Goal: Share content: Share content

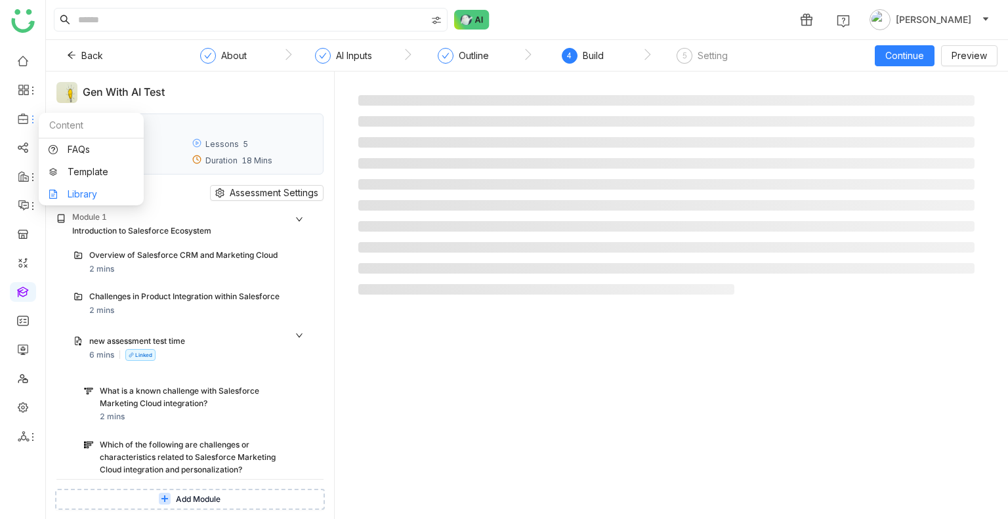
click at [89, 191] on link "Library" at bounding box center [91, 194] width 85 height 9
click at [89, 191] on body "Uday Bhanu Back About AI Inputs Outline 4 Build 5 Setting Continue Preview Gen …" at bounding box center [504, 259] width 1008 height 519
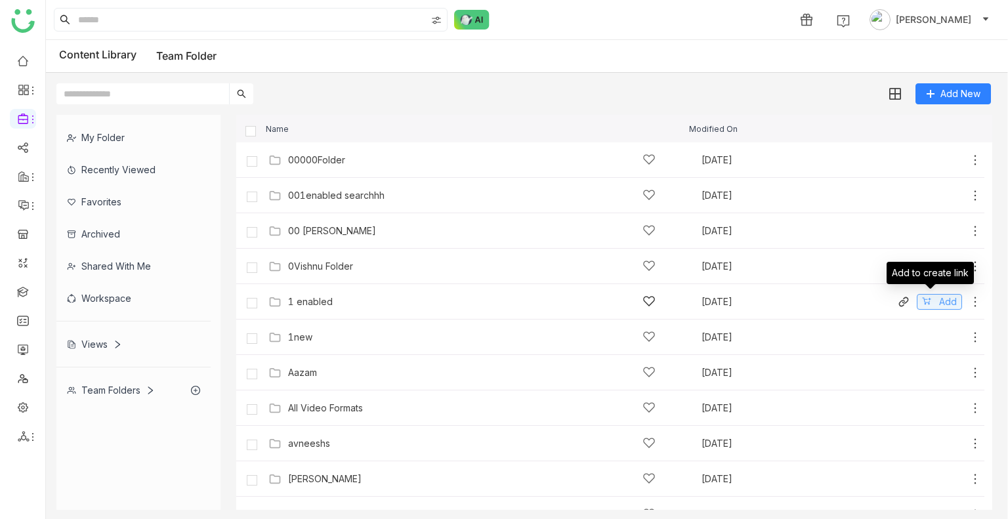
click at [922, 302] on button "Add" at bounding box center [939, 302] width 45 height 16
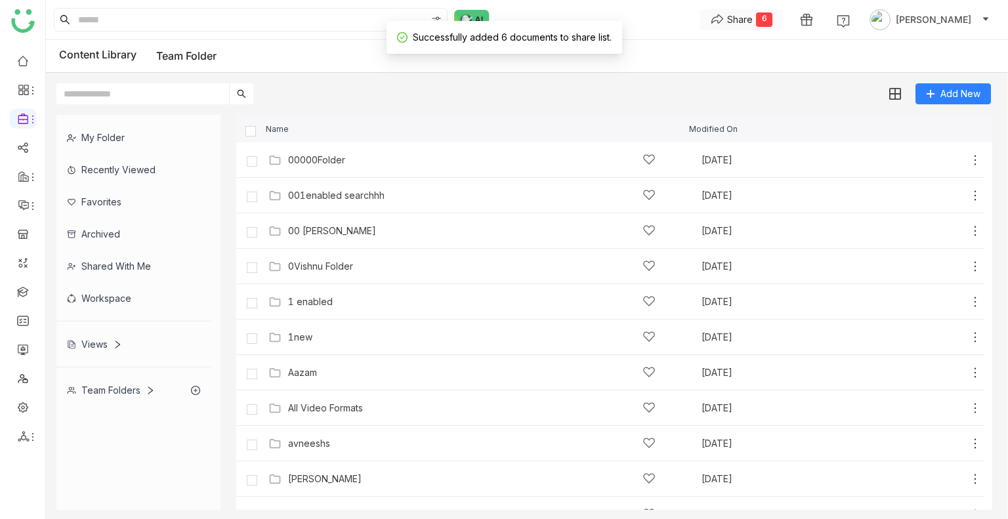
click at [753, 16] on div "Share" at bounding box center [740, 19] width 26 height 14
click at [759, 40] on span "Create Link" at bounding box center [758, 46] width 49 height 14
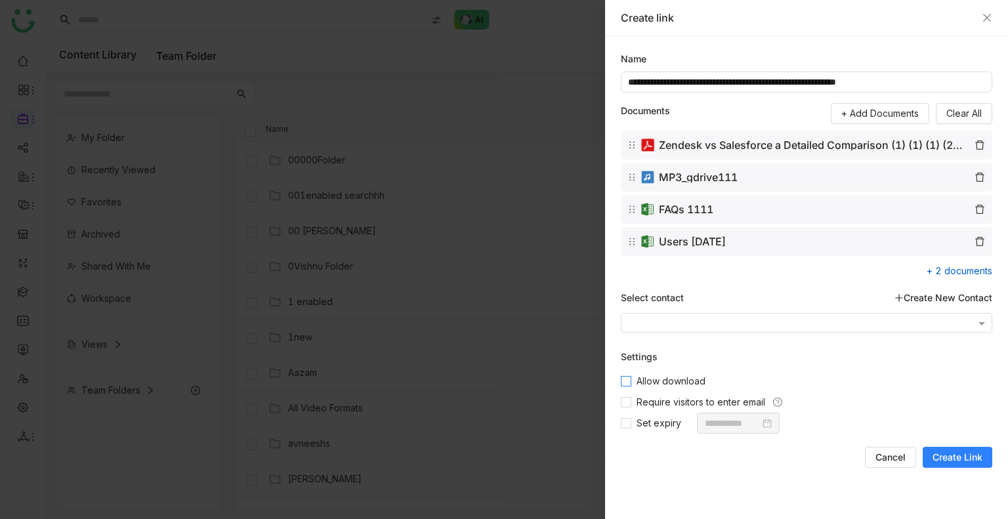
click at [685, 377] on span "Allow download" at bounding box center [670, 381] width 79 height 14
click at [692, 401] on span "Require visitors to enter email" at bounding box center [700, 402] width 139 height 14
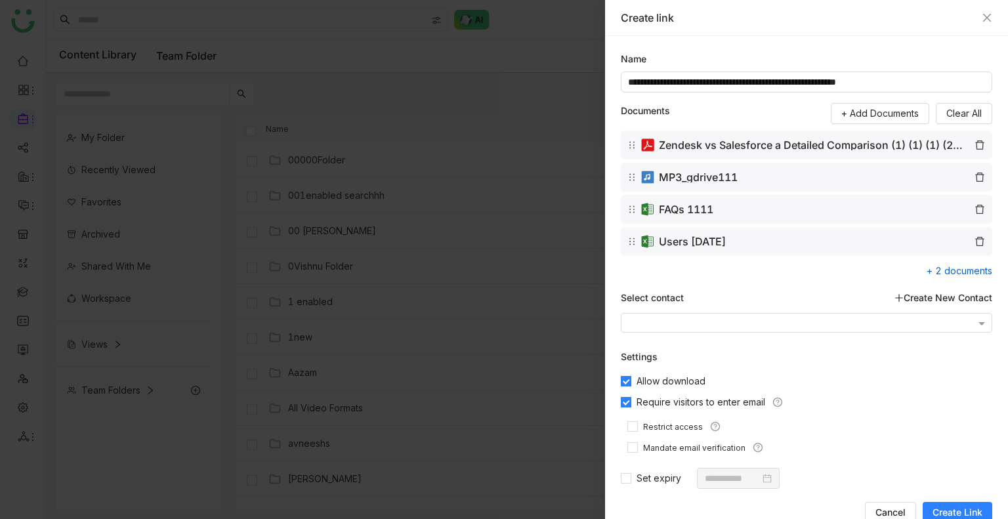
scroll to position [3, 0]
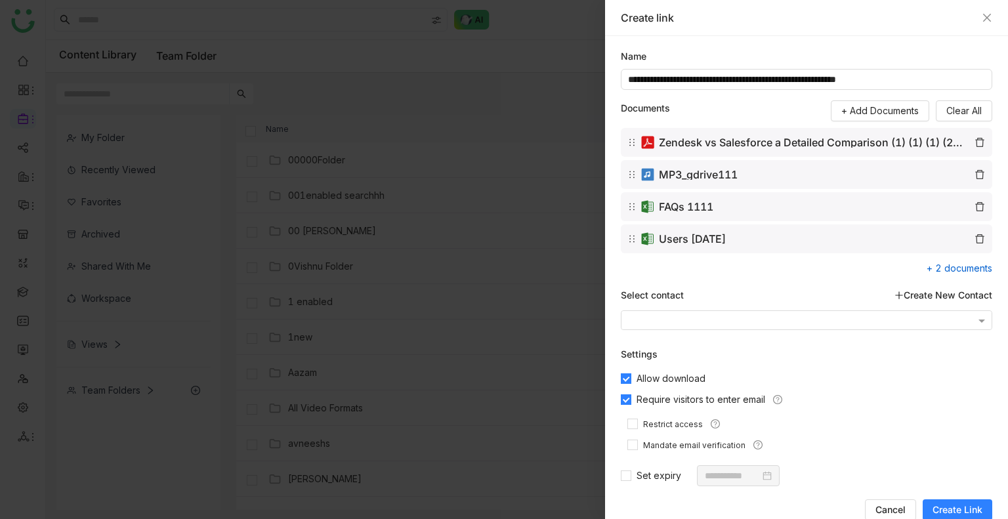
click at [692, 401] on span "Require visitors to enter email" at bounding box center [700, 400] width 139 height 14
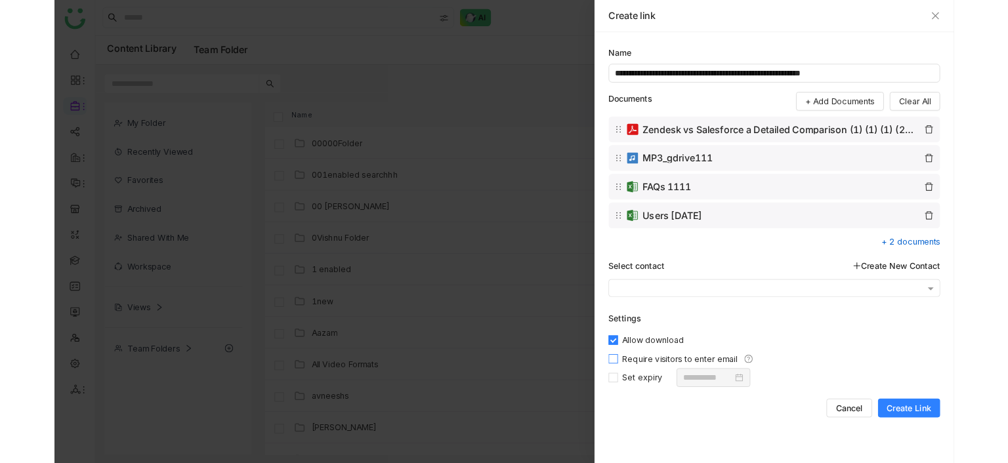
scroll to position [0, 0]
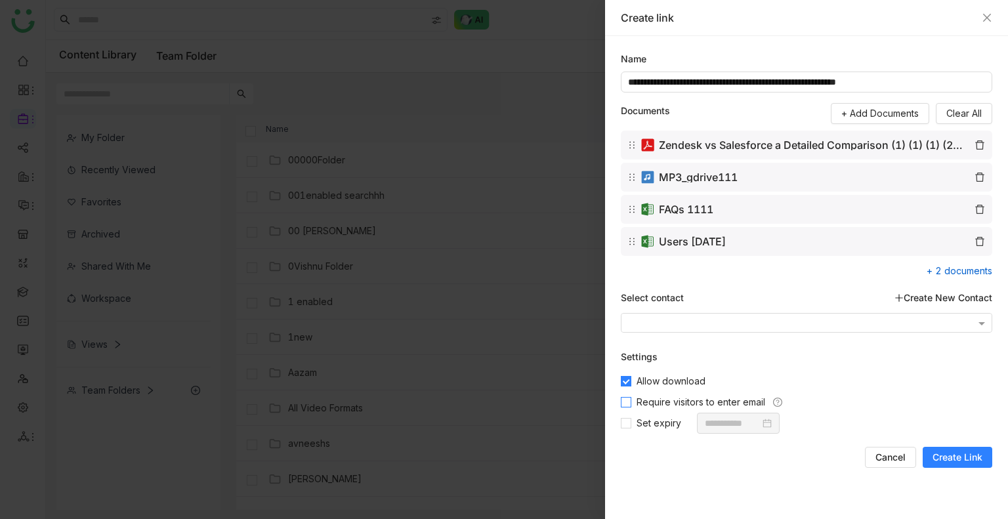
click at [692, 401] on span "Require visitors to enter email" at bounding box center [700, 402] width 139 height 14
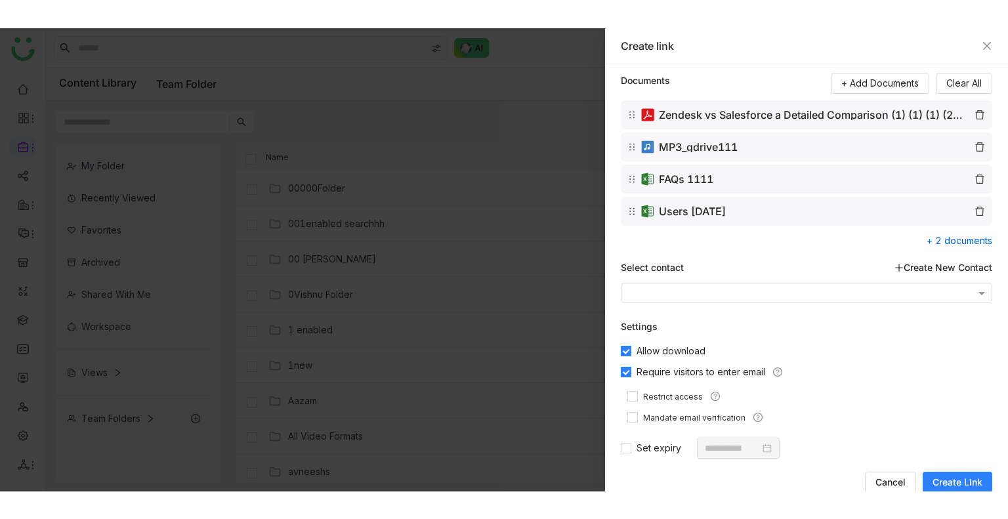
scroll to position [3, 0]
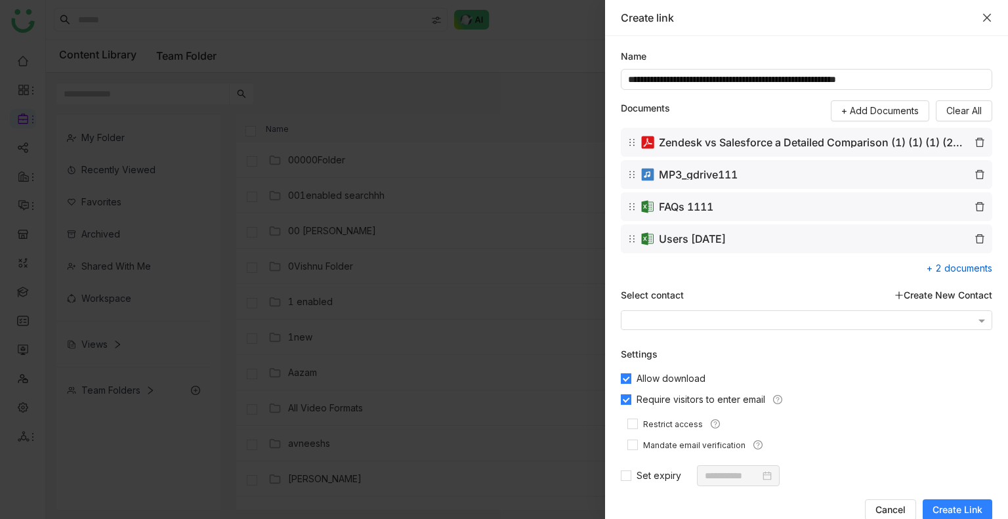
click at [985, 17] on icon "Close" at bounding box center [987, 17] width 11 height 11
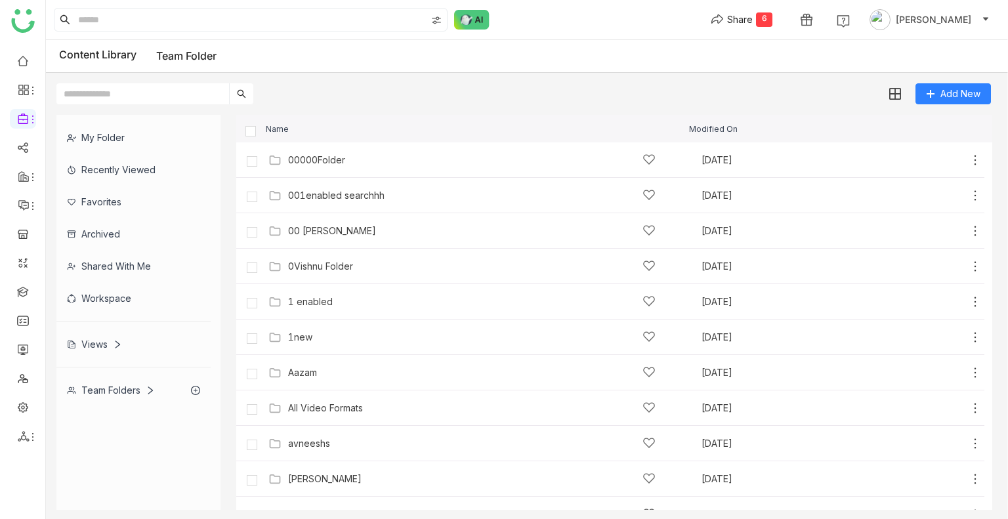
click at [156, 97] on input "text" at bounding box center [142, 93] width 173 height 21
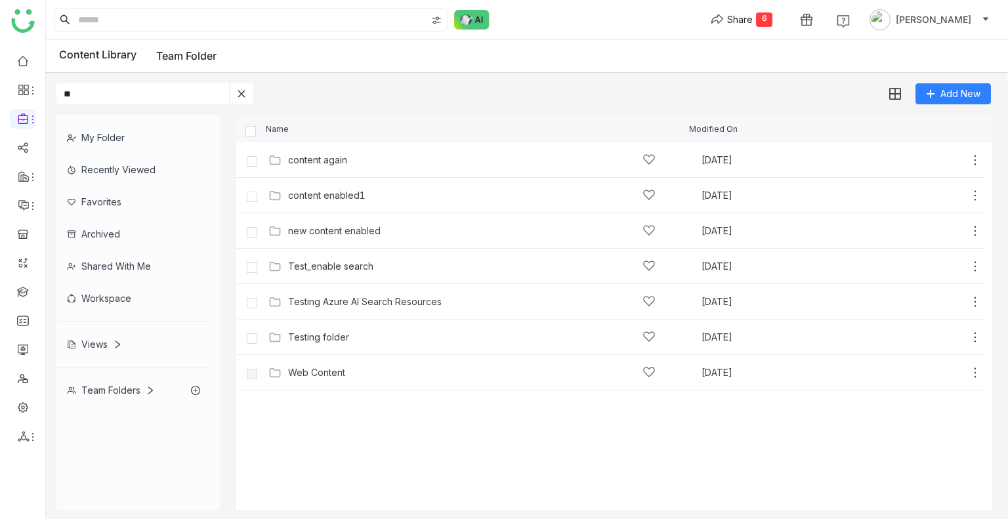
type input "*"
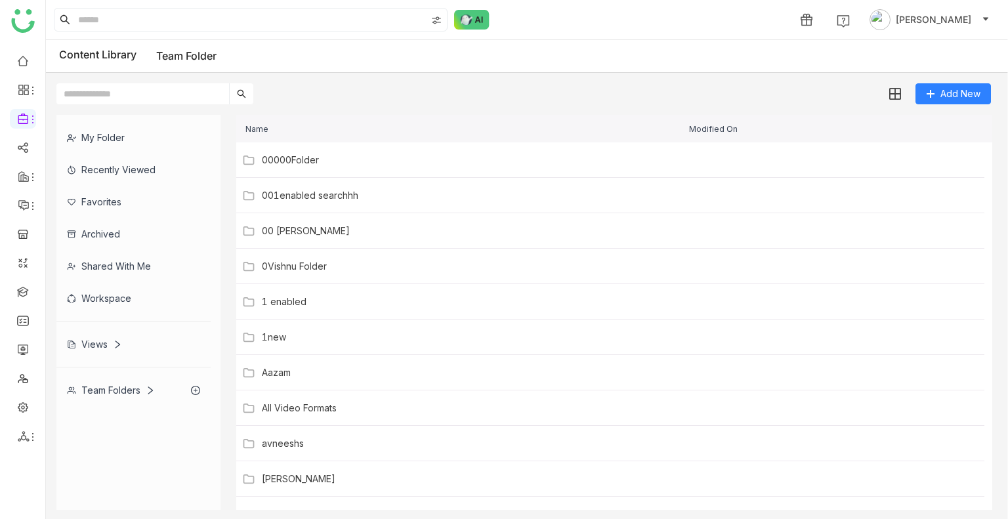
click at [129, 91] on input "text" at bounding box center [142, 93] width 173 height 21
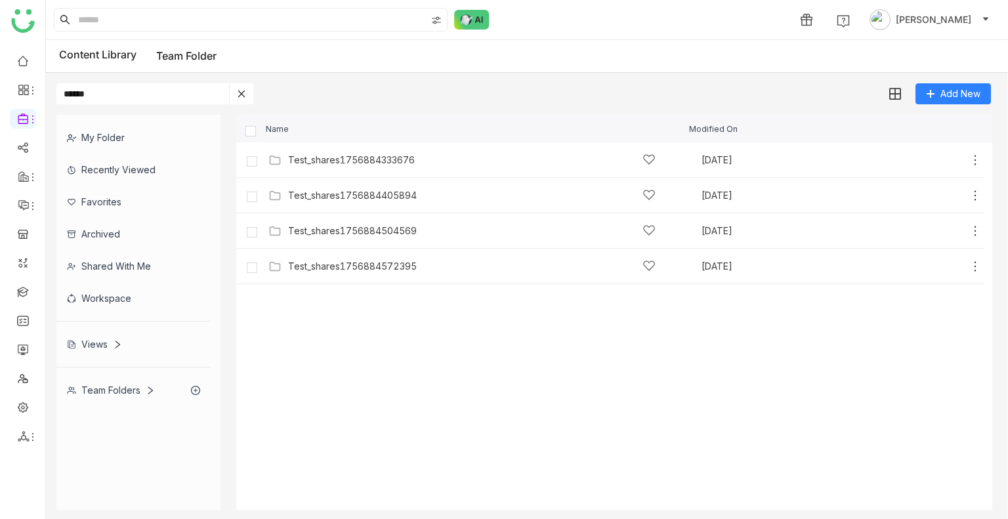
type input "******"
click at [895, 98] on img at bounding box center [894, 94] width 13 height 13
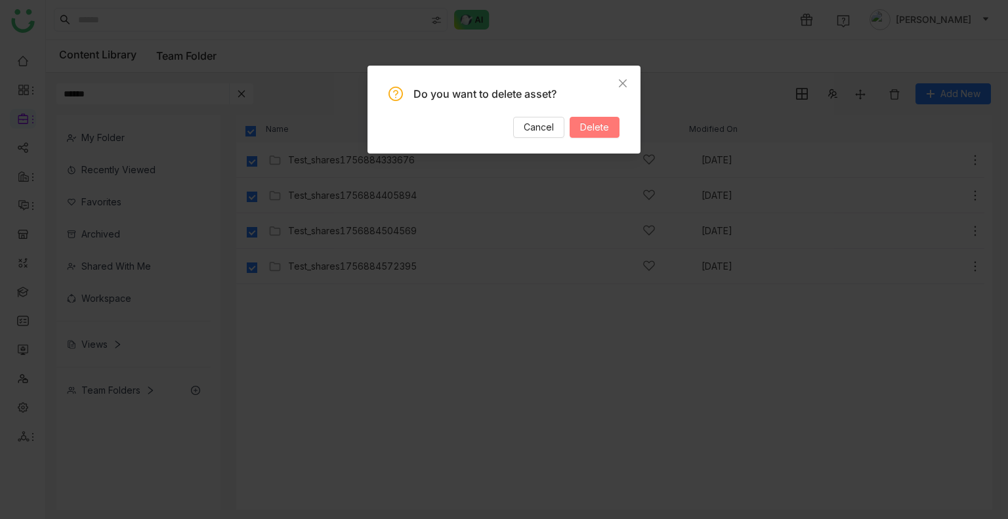
click at [599, 132] on span "Delete" at bounding box center [594, 127] width 29 height 14
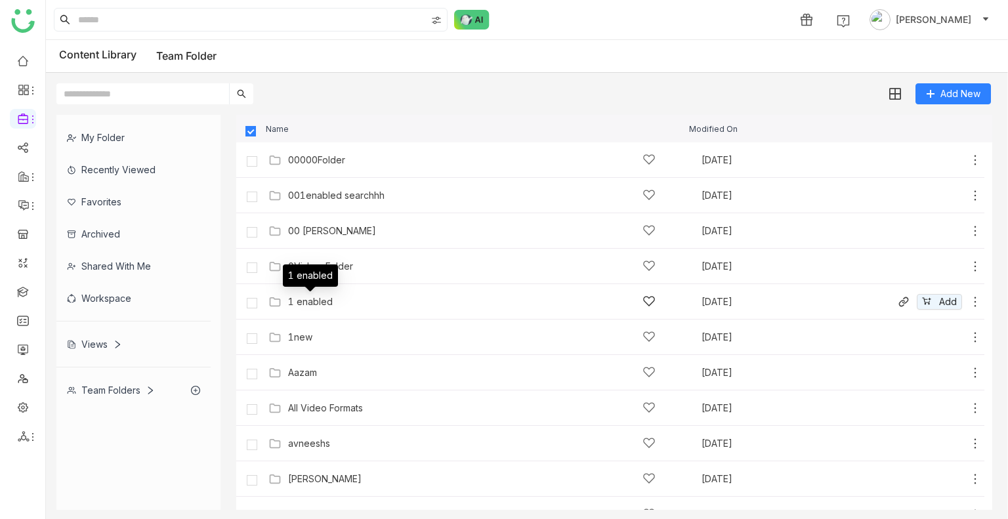
click at [331, 300] on div "1 enabled" at bounding box center [310, 302] width 45 height 11
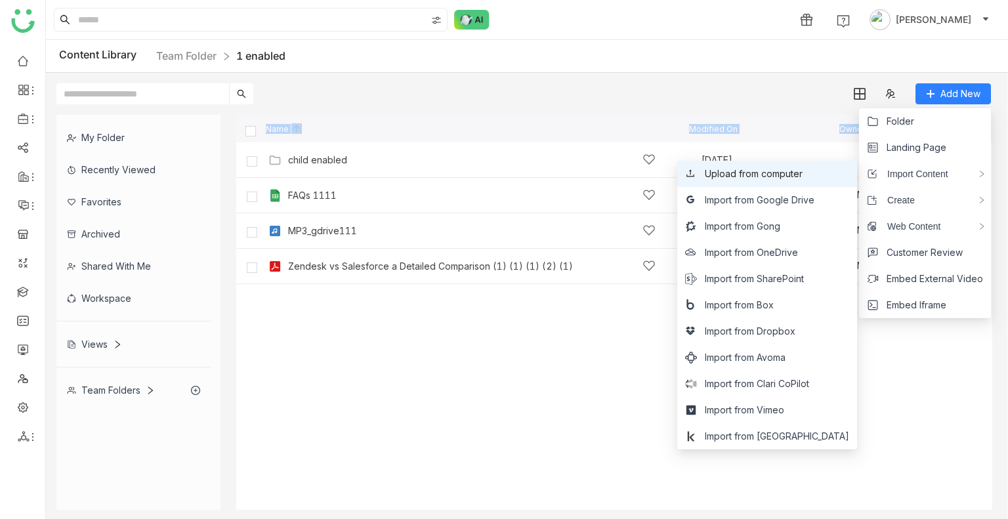
click at [769, 176] on span "Upload from computer" at bounding box center [754, 174] width 98 height 14
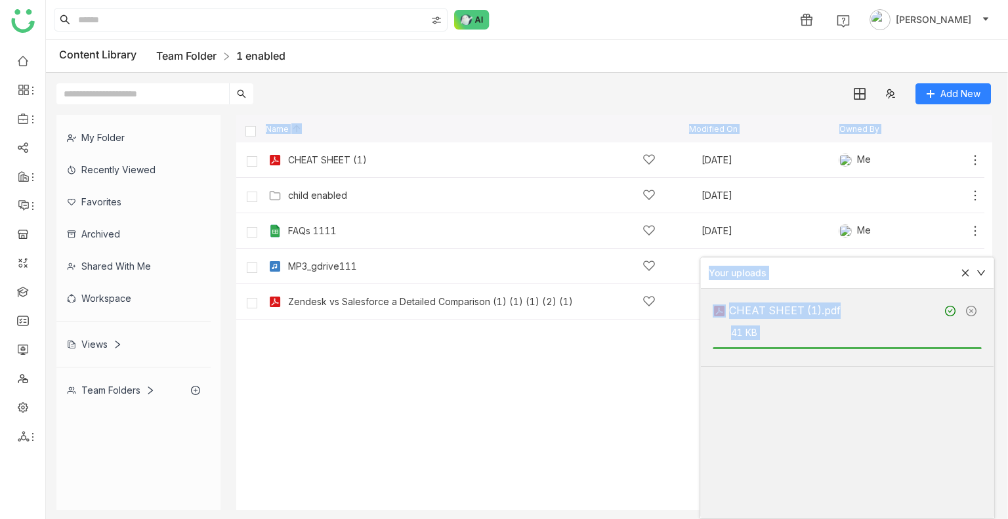
click at [194, 54] on link "Team Folder" at bounding box center [186, 55] width 60 height 13
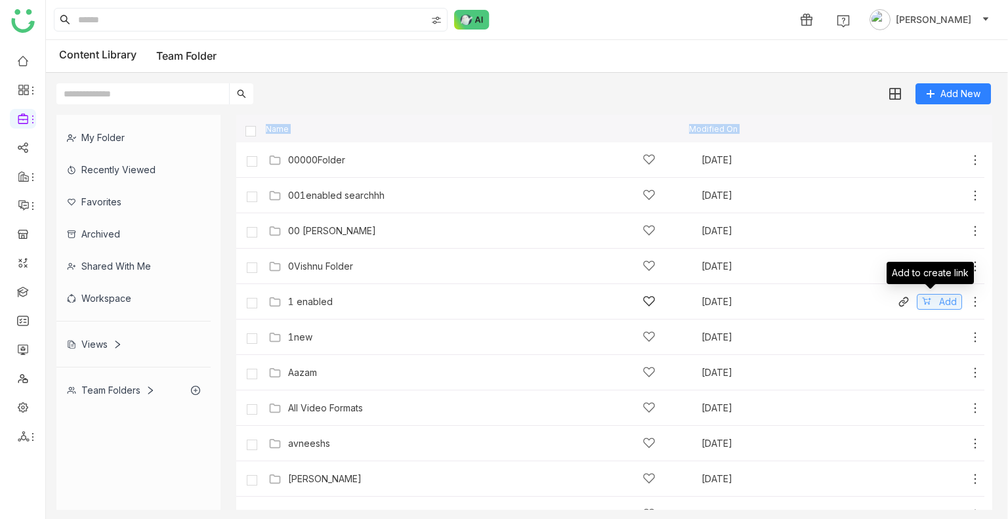
click at [939, 301] on span "Add" at bounding box center [948, 302] width 18 height 14
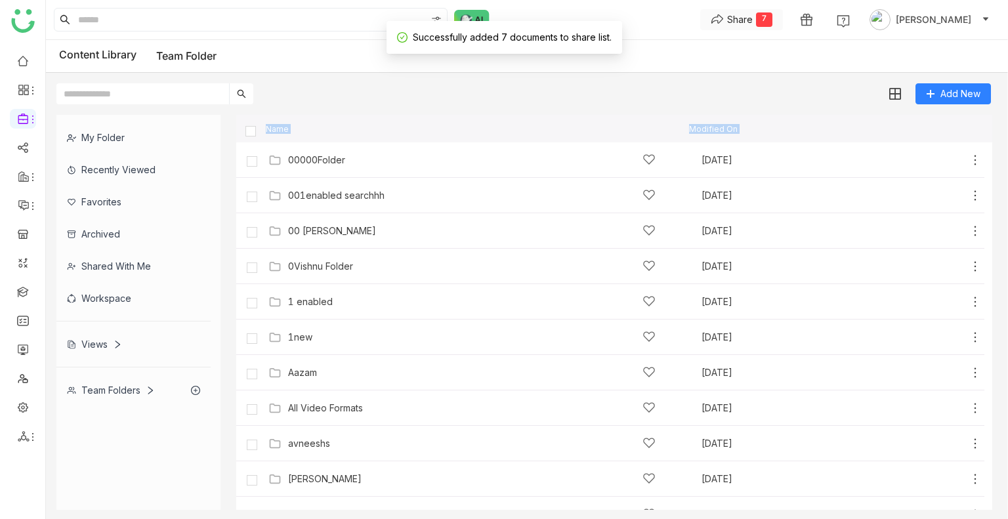
click at [751, 12] on div "Share" at bounding box center [740, 19] width 26 height 14
click at [750, 34] on li "Create Link" at bounding box center [756, 46] width 98 height 24
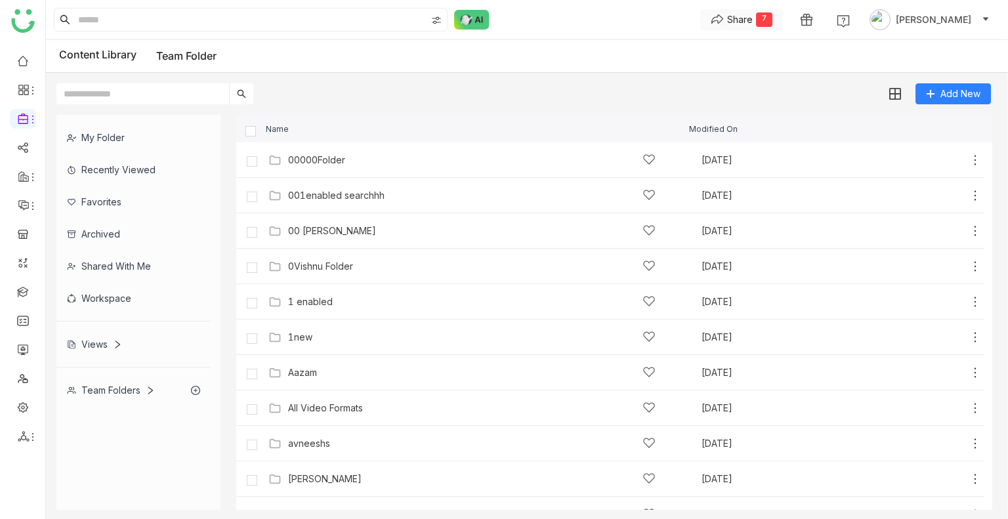
click at [753, 22] on div "Share" at bounding box center [740, 19] width 26 height 14
click at [768, 45] on span "Create Link" at bounding box center [758, 46] width 49 height 14
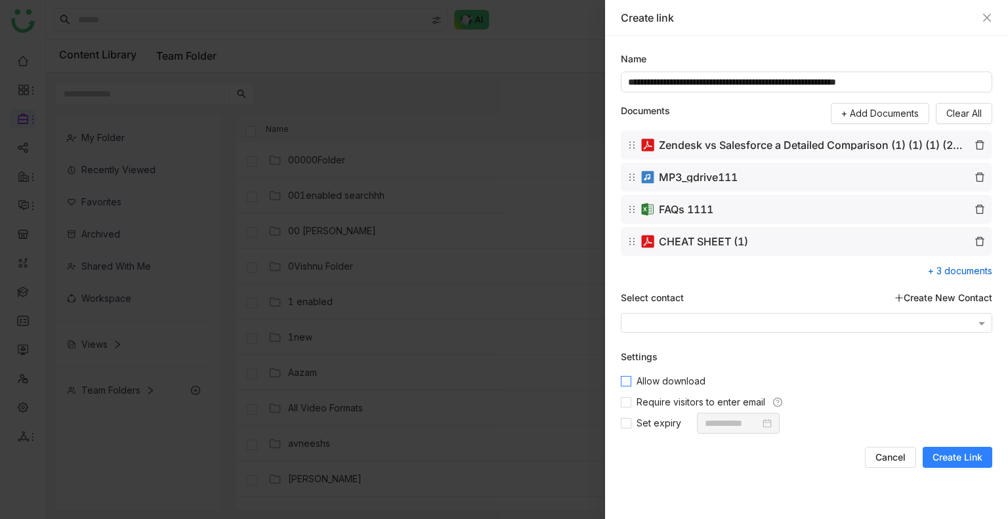
click at [668, 380] on span "Allow download" at bounding box center [670, 381] width 79 height 14
click at [668, 401] on span "Require visitors to enter email" at bounding box center [700, 402] width 139 height 14
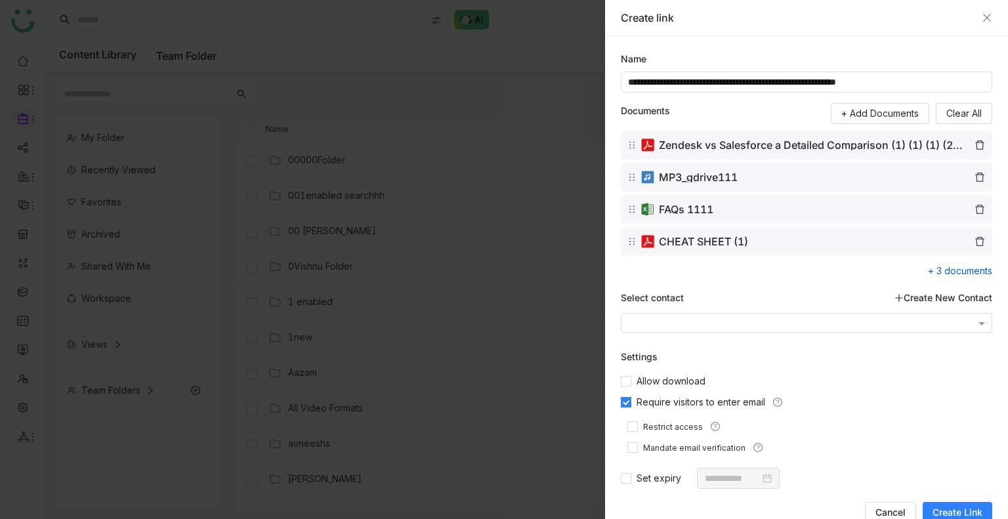
scroll to position [3, 0]
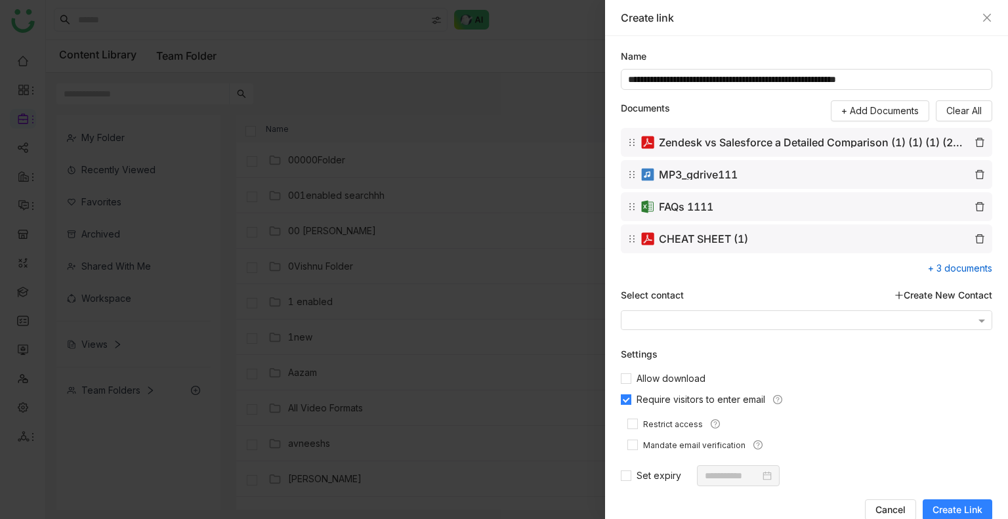
click at [683, 402] on span "Require visitors to enter email" at bounding box center [700, 400] width 139 height 14
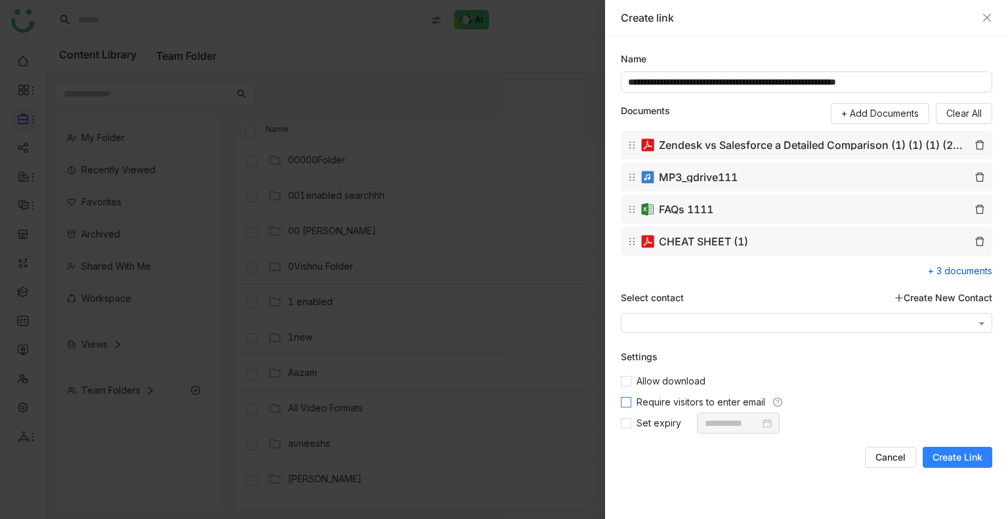
click at [683, 402] on span "Require visitors to enter email" at bounding box center [700, 402] width 139 height 14
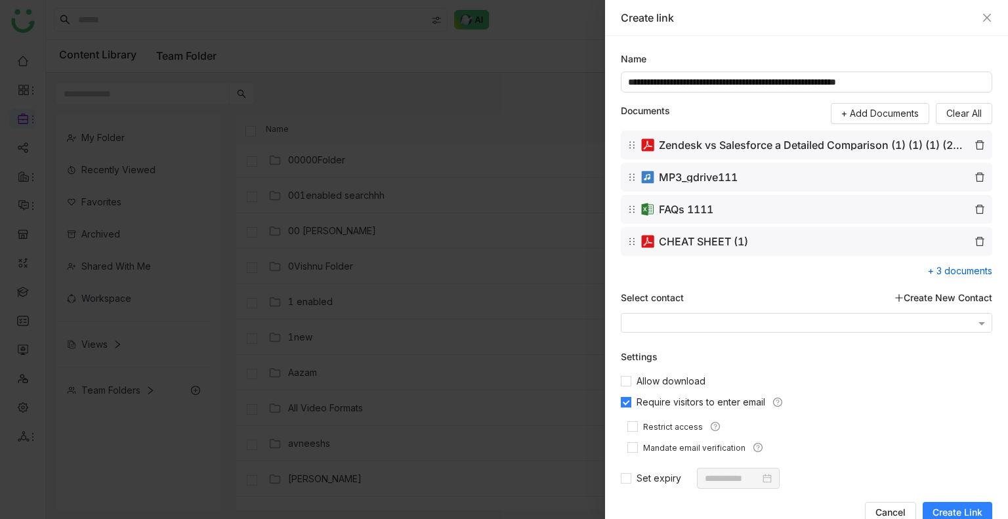
click at [683, 402] on span "Require visitors to enter email" at bounding box center [700, 402] width 139 height 14
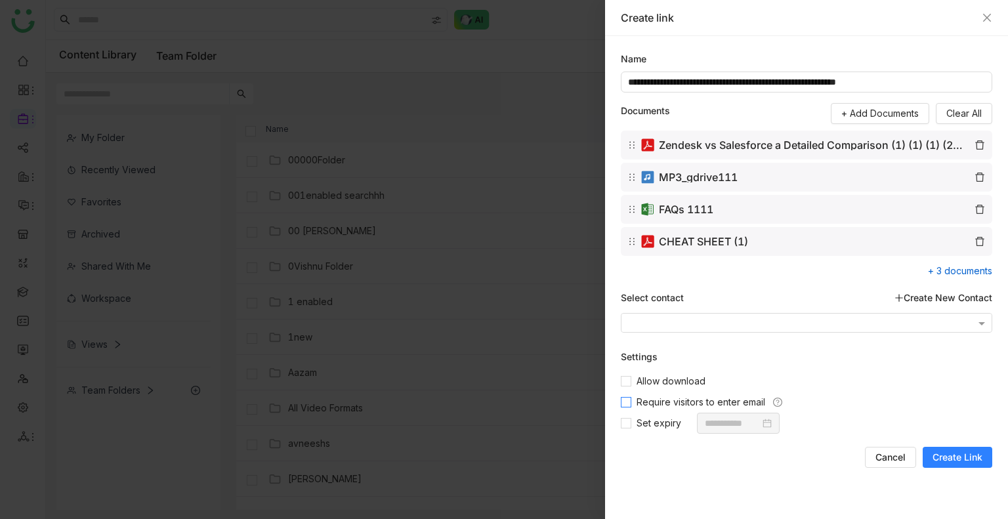
click at [683, 402] on span "Require visitors to enter email" at bounding box center [700, 402] width 139 height 14
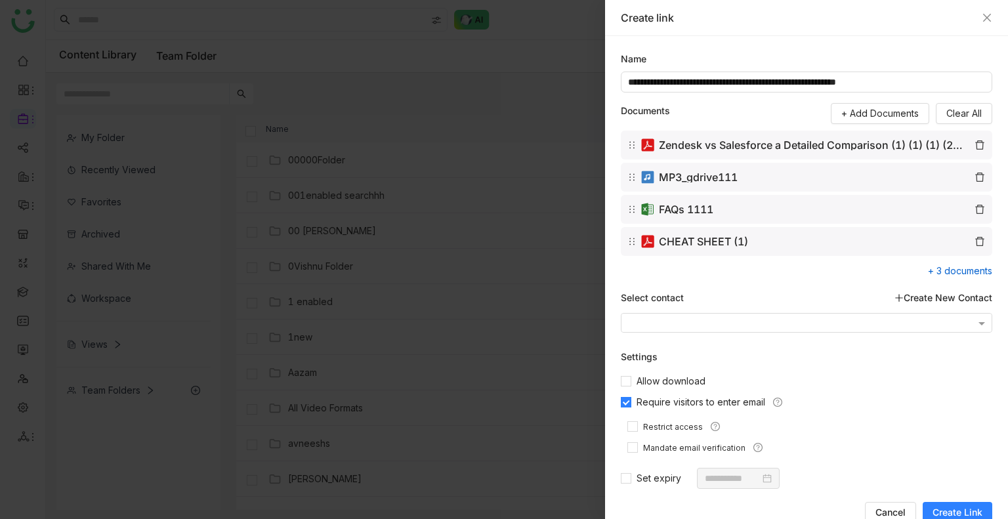
click at [678, 402] on span "Require visitors to enter email" at bounding box center [700, 402] width 139 height 14
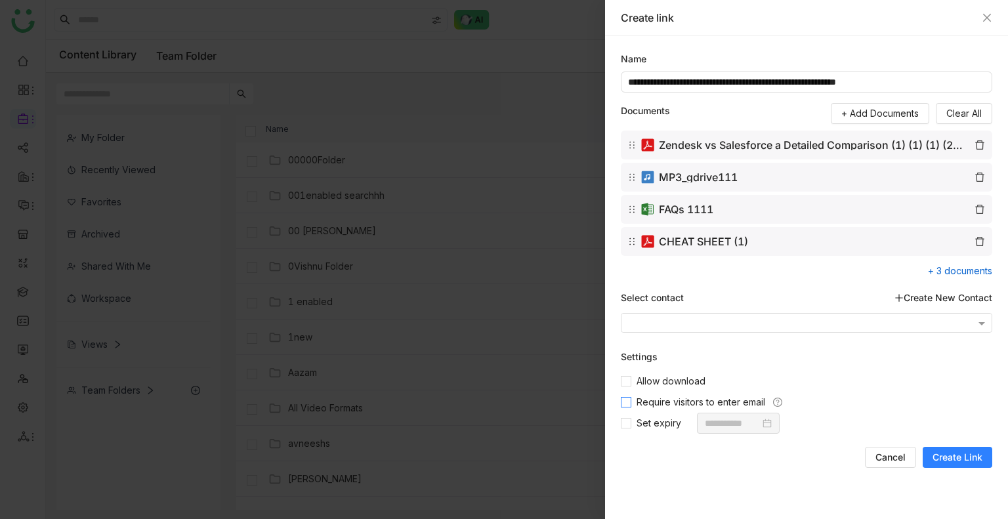
click at [678, 402] on span "Require visitors to enter email" at bounding box center [700, 402] width 139 height 14
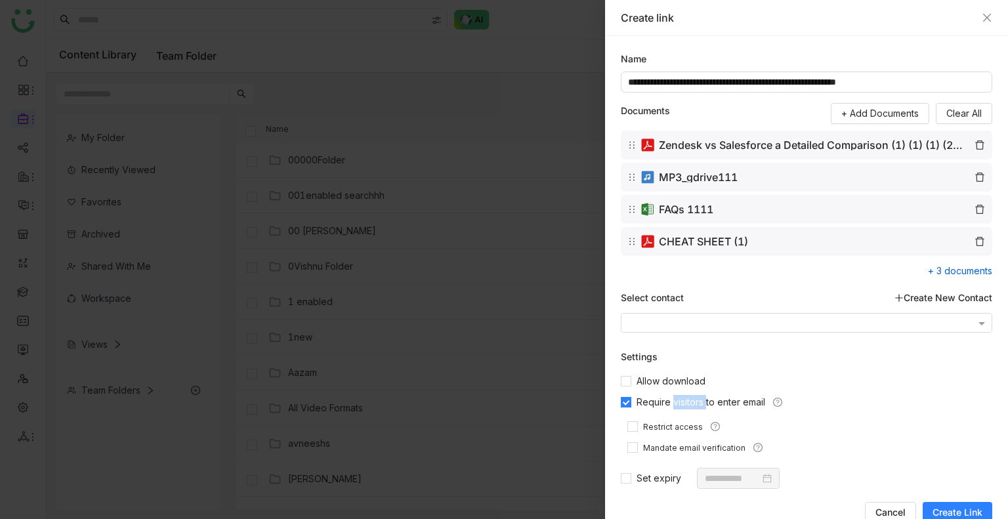
click at [678, 402] on span "Require visitors to enter email" at bounding box center [700, 402] width 139 height 14
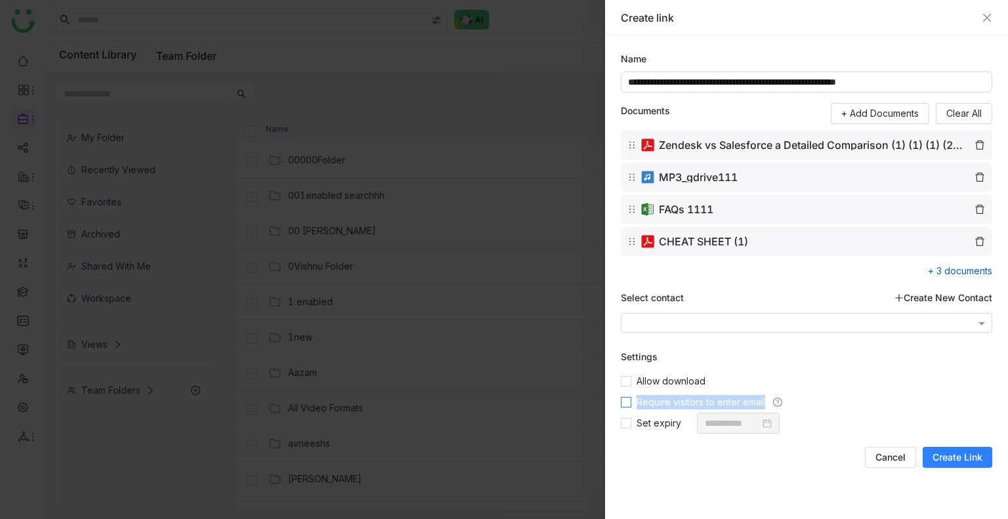
click at [678, 402] on span "Require visitors to enter email" at bounding box center [700, 402] width 139 height 14
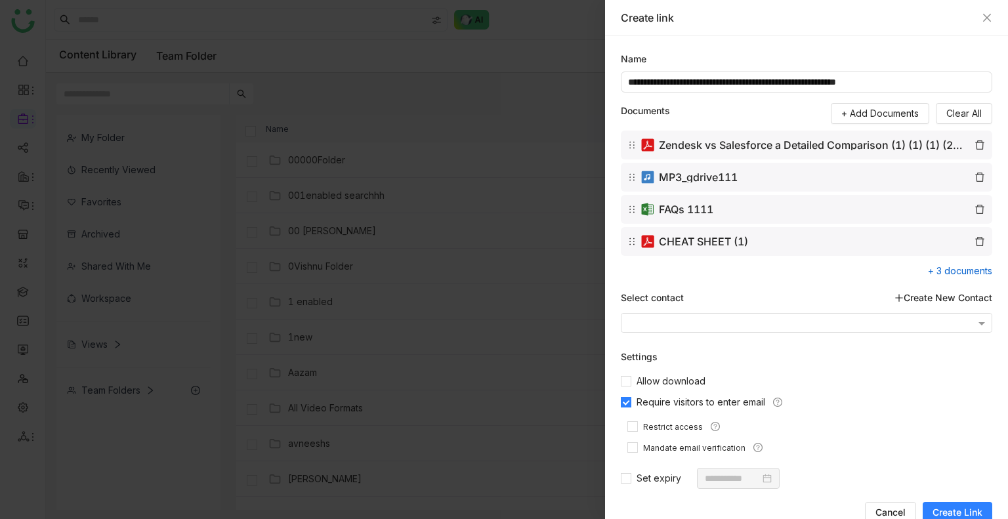
click at [678, 402] on span "Require visitors to enter email" at bounding box center [700, 402] width 139 height 14
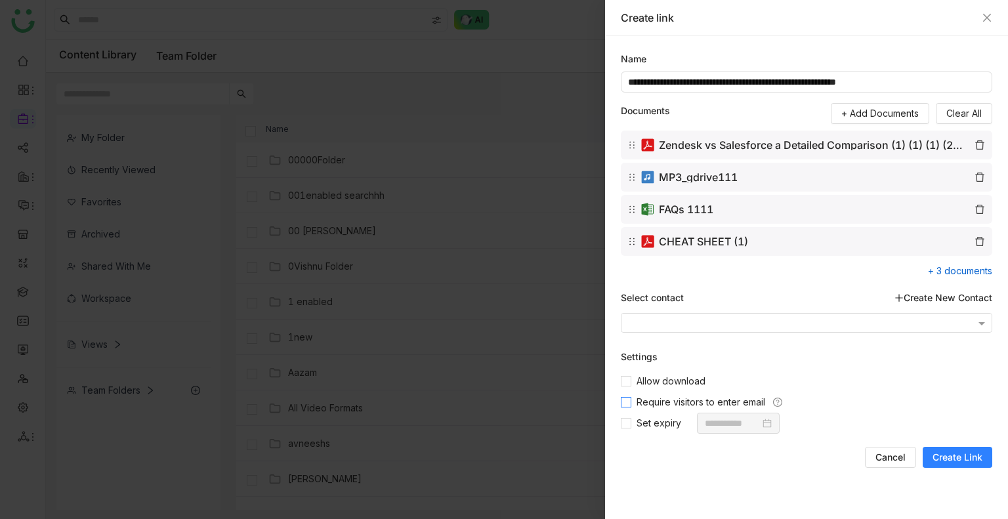
click at [678, 402] on span "Require visitors to enter email" at bounding box center [700, 402] width 139 height 14
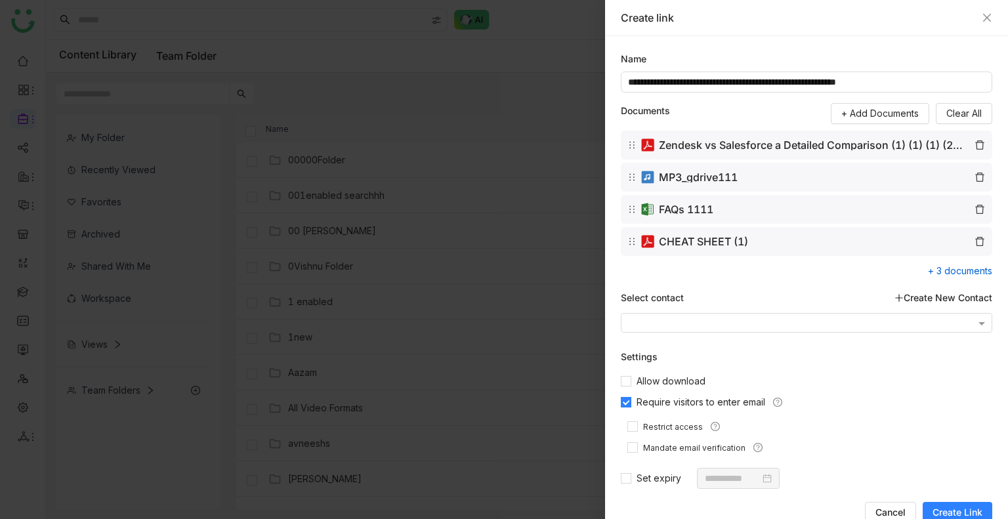
click at [678, 402] on span "Require visitors to enter email" at bounding box center [700, 402] width 139 height 14
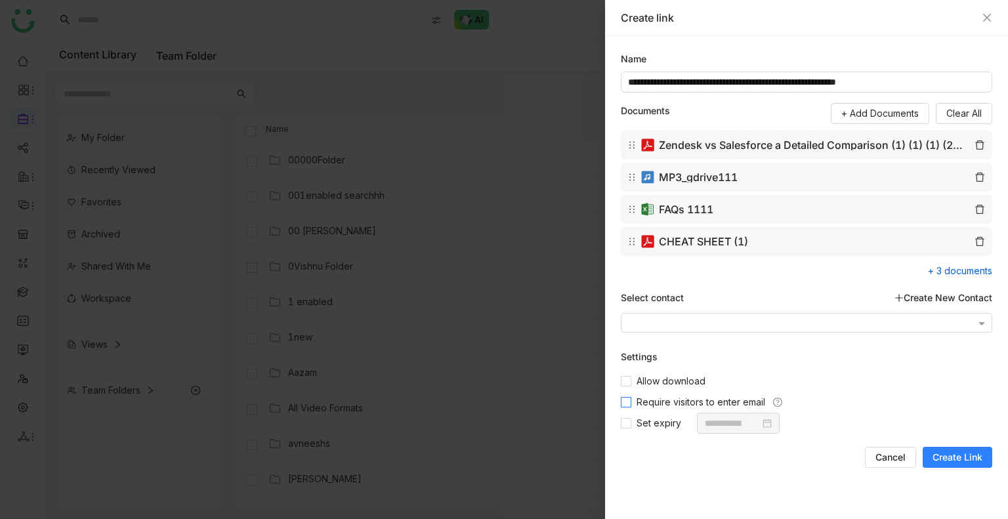
click at [678, 402] on span "Require visitors to enter email" at bounding box center [700, 402] width 139 height 14
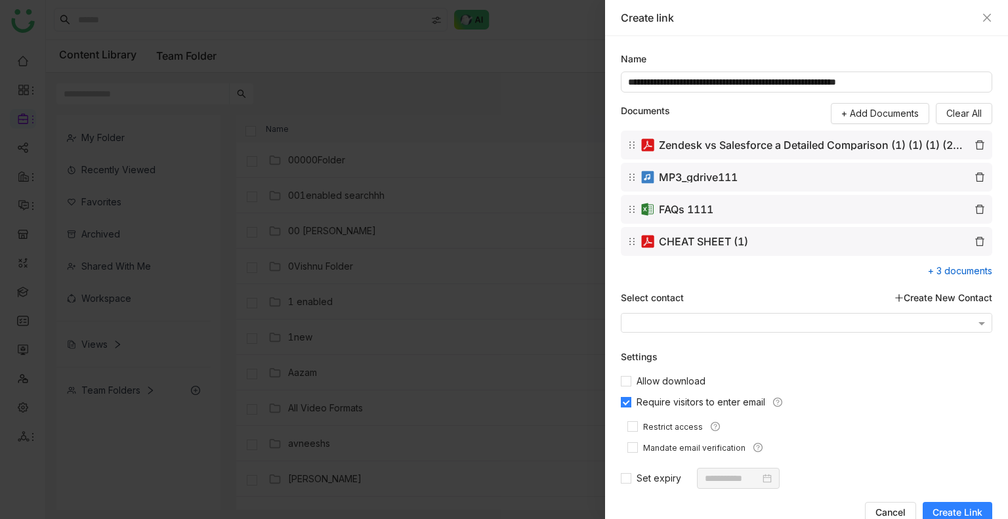
scroll to position [3, 0]
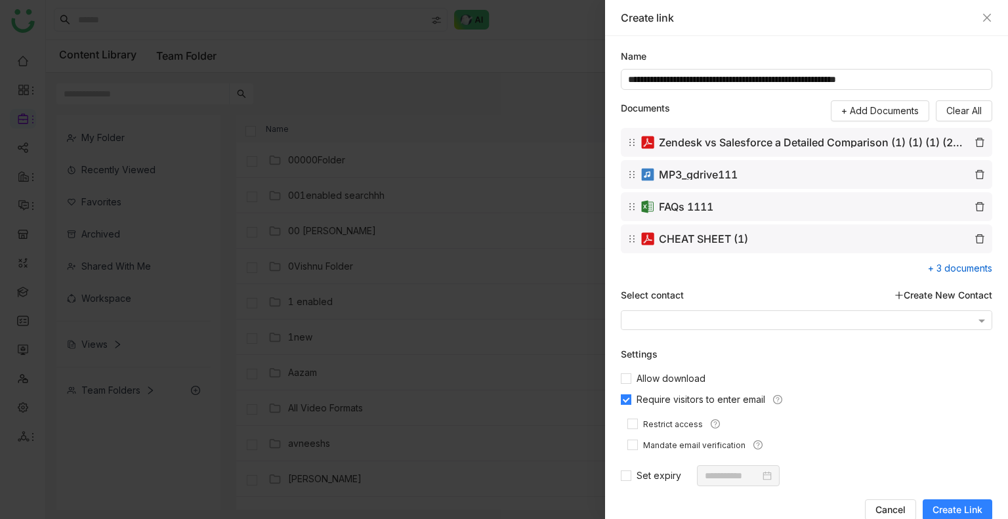
click at [678, 402] on span "Require visitors to enter email" at bounding box center [700, 400] width 139 height 14
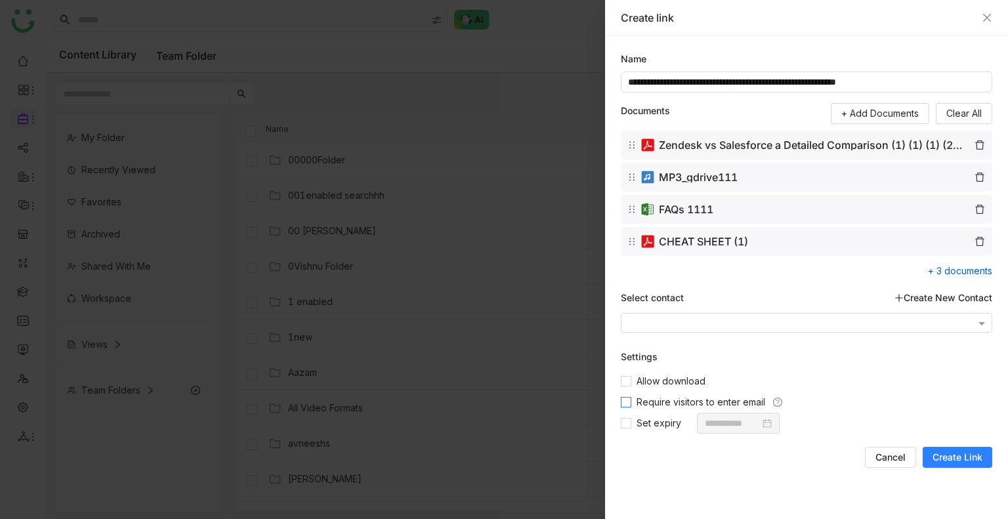
click at [678, 402] on span "Require visitors to enter email" at bounding box center [700, 402] width 139 height 14
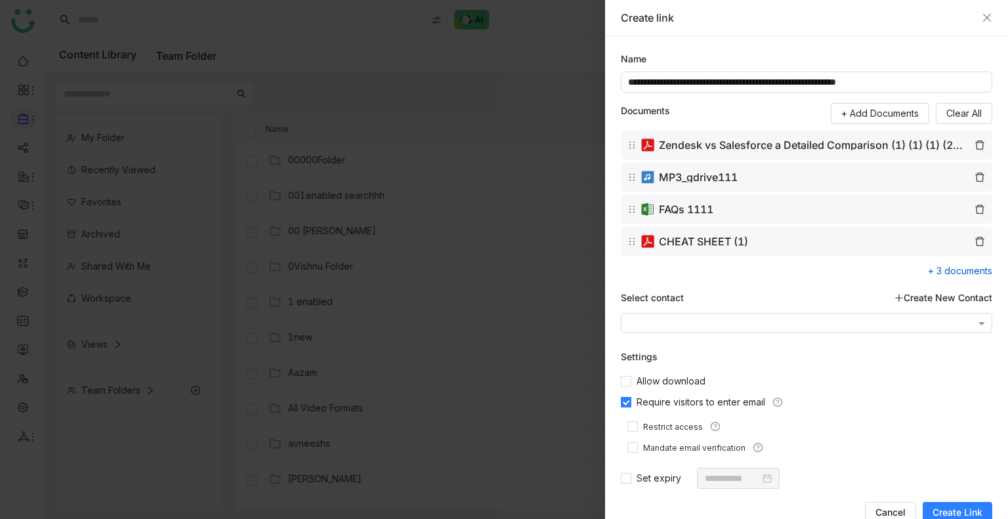
click at [678, 402] on span "Require visitors to enter email" at bounding box center [700, 402] width 139 height 14
